Goal: Download file/media

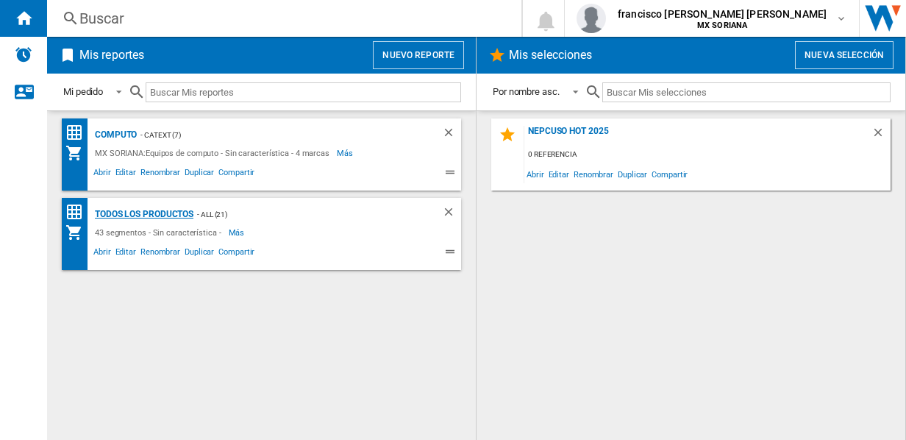
click at [143, 215] on div "Todos los Productos" at bounding box center [142, 214] width 102 height 18
click at [146, 207] on div "Todos los Productos" at bounding box center [142, 214] width 102 height 18
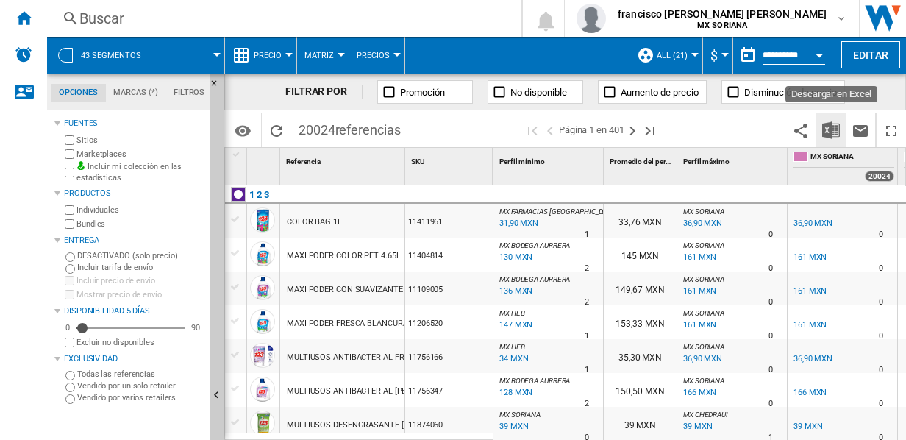
click at [830, 124] on img "Descargar en Excel" at bounding box center [832, 130] width 18 height 18
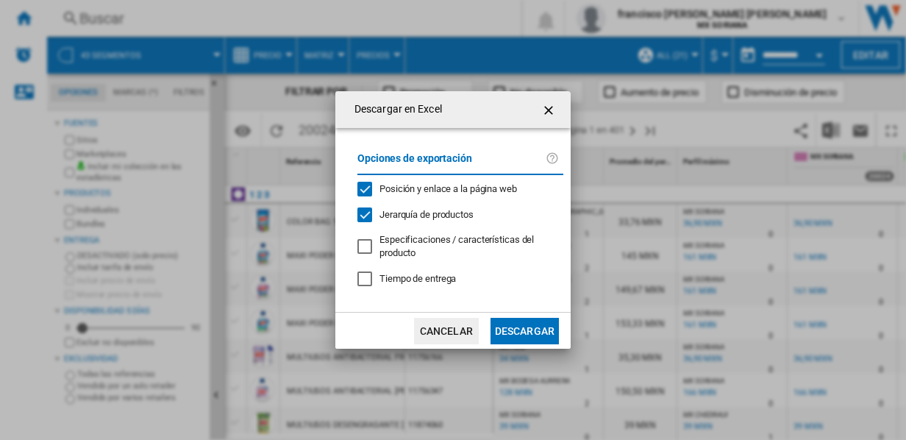
click at [518, 333] on button "Descargar" at bounding box center [525, 331] width 68 height 26
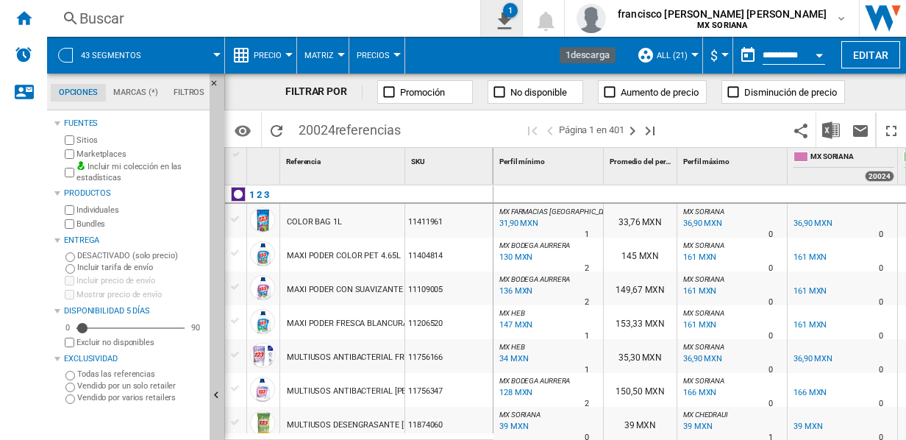
click at [522, 25] on button "1" at bounding box center [501, 18] width 41 height 37
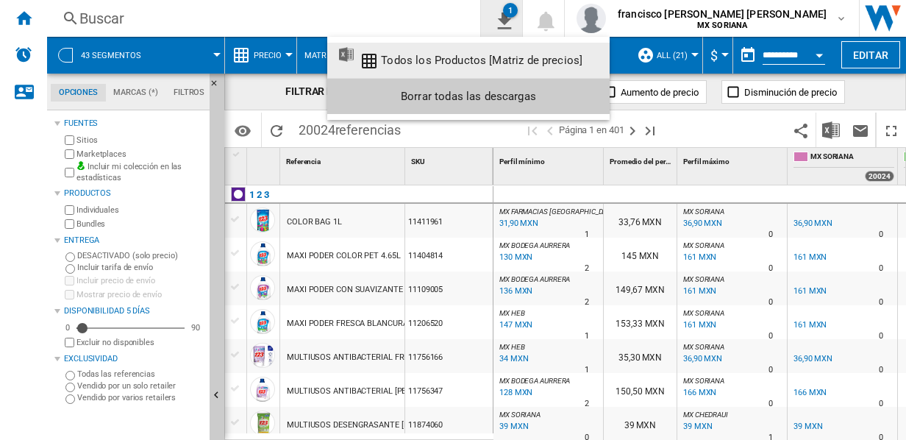
click at [601, 25] on md-backdrop at bounding box center [453, 220] width 906 height 440
